Goal: Information Seeking & Learning: Learn about a topic

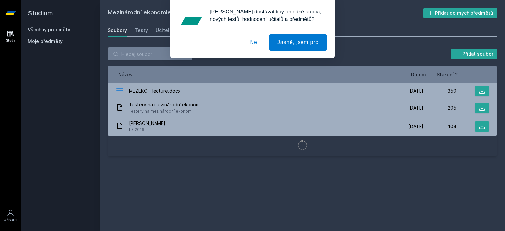
click at [56, 31] on div "[PERSON_NAME] dostávat tipy ohledně studia, nových testů, hodnocení učitelů a p…" at bounding box center [252, 29] width 505 height 59
click at [259, 40] on button "Ne" at bounding box center [254, 42] width 24 height 16
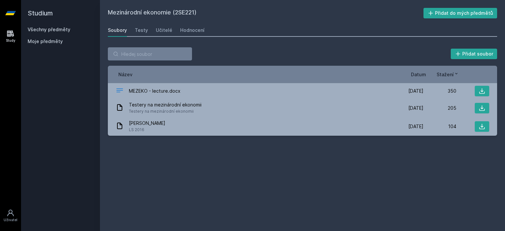
click at [69, 30] on div "Všechny předměty" at bounding box center [61, 29] width 66 height 7
click at [46, 33] on div "Všechny předměty Moje předměty" at bounding box center [61, 36] width 66 height 21
click at [52, 27] on link "Všechny předměty" at bounding box center [49, 30] width 43 height 6
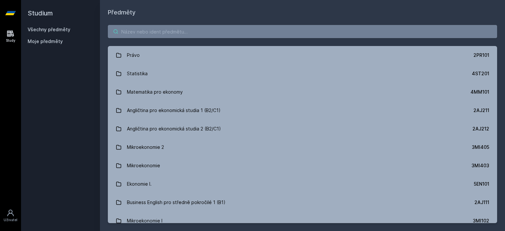
click at [146, 33] on input "search" at bounding box center [302, 31] width 389 height 13
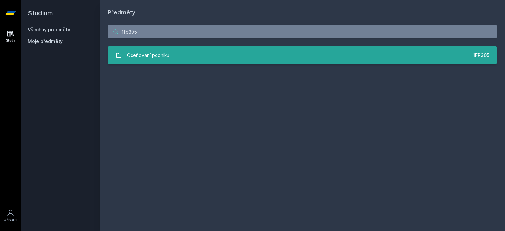
type input "1fp305"
click at [181, 56] on link "Oceňování podniku I 1FP305" at bounding box center [302, 55] width 389 height 18
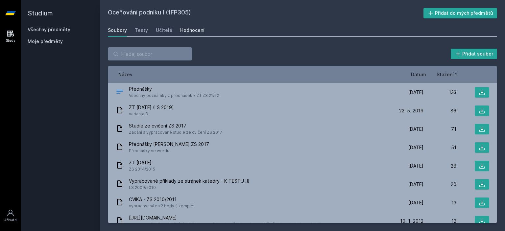
click at [182, 29] on div "Hodnocení" at bounding box center [192, 30] width 24 height 7
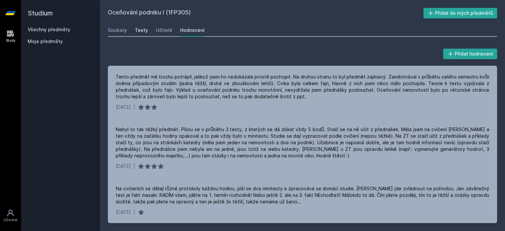
click at [138, 34] on link "Testy" at bounding box center [141, 30] width 13 height 13
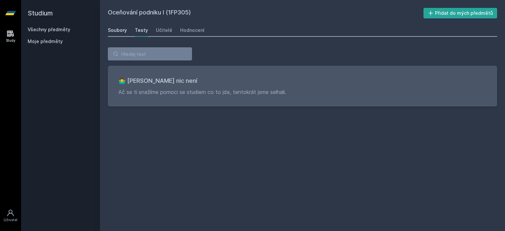
click at [111, 35] on link "Soubory" at bounding box center [117, 30] width 19 height 13
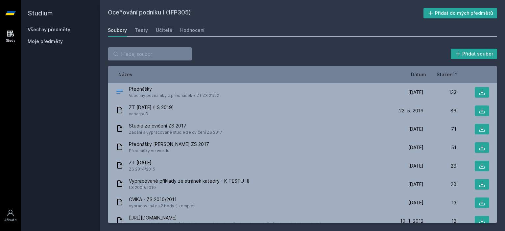
click at [421, 79] on div "Název Datum Stažení" at bounding box center [302, 74] width 389 height 17
click at [420, 76] on span "Datum" at bounding box center [418, 74] width 15 height 7
click at [420, 76] on span "Datum" at bounding box center [413, 74] width 15 height 7
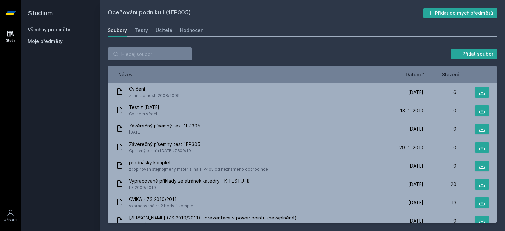
click at [420, 76] on span "Datum" at bounding box center [413, 74] width 15 height 7
